Goal: Find specific page/section: Find specific page/section

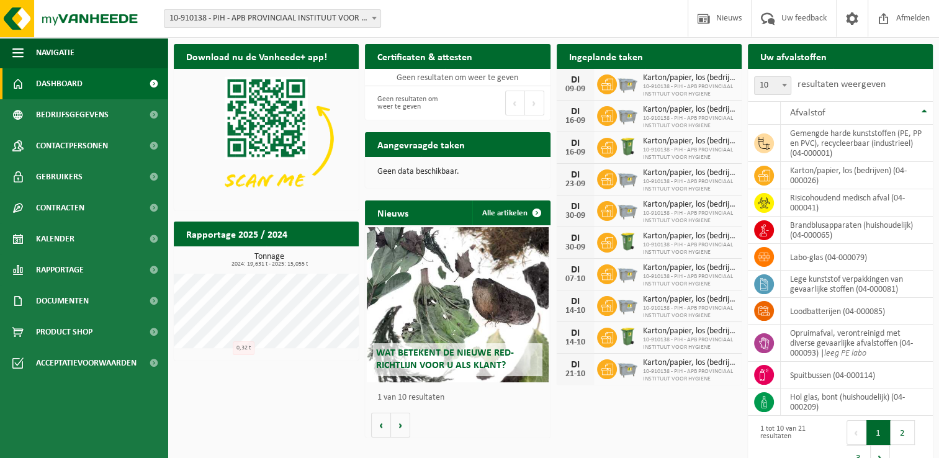
click at [228, 364] on div "Rapportage 2025 / 2024 Bekijk rapportage Tonnage 2024: 19,631 t - 2025: 15,055 …" at bounding box center [266, 290] width 191 height 151
click at [215, 407] on div "Download nu de Vanheede+ app! Verberg Certificaten & attesten Bekijk uw certifi…" at bounding box center [553, 258] width 765 height 441
click at [207, 393] on div "Download nu de Vanheede+ app! Verberg Certificaten & attesten Bekijk uw certifi…" at bounding box center [553, 258] width 765 height 441
click at [301, 398] on div "Download nu de Vanheede+ app! Verberg Certificaten & attesten Bekijk uw certifi…" at bounding box center [553, 258] width 765 height 441
drag, startPoint x: 308, startPoint y: 408, endPoint x: 275, endPoint y: 360, distance: 58.0
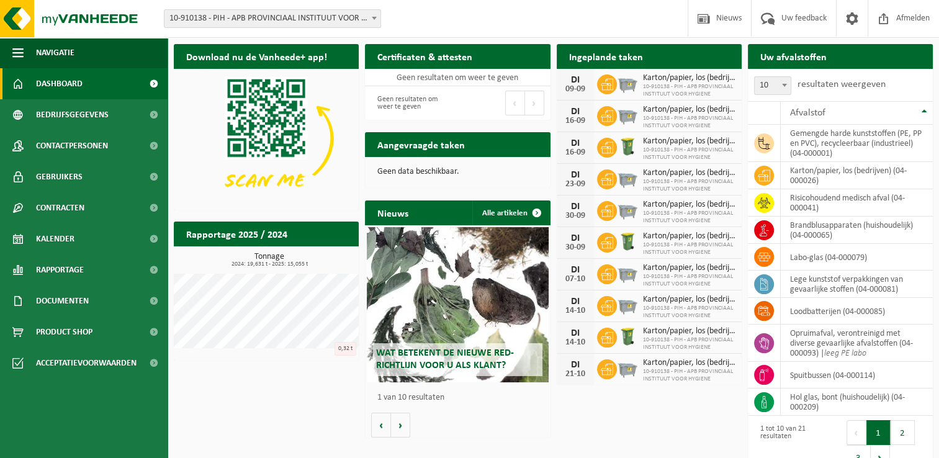
click at [308, 408] on div "Download nu de Vanheede+ app! Verberg Certificaten & attesten Bekijk uw certifi…" at bounding box center [553, 258] width 765 height 441
click at [278, 408] on div "Download nu de Vanheede+ app! Verberg Certificaten & attesten Bekijk uw certifi…" at bounding box center [553, 258] width 765 height 441
click at [275, 393] on div "Download nu de Vanheede+ app! Verberg Certificaten & attesten Bekijk uw certifi…" at bounding box center [553, 258] width 765 height 441
click at [291, 411] on div "Download nu de Vanheede+ app! Verberg Certificaten & attesten Bekijk uw certifi…" at bounding box center [553, 258] width 765 height 441
